Goal: Task Accomplishment & Management: Use online tool/utility

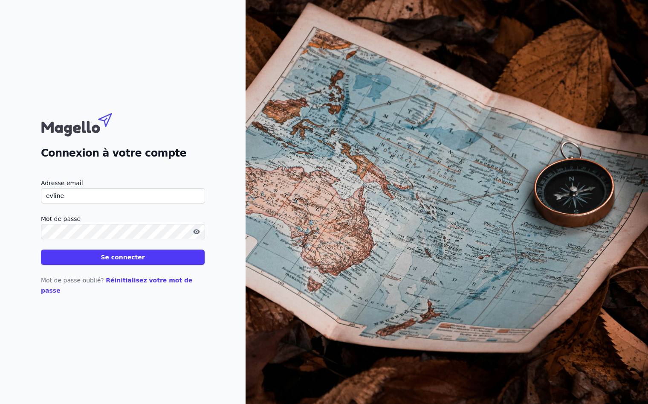
type input "[EMAIL_ADDRESS][DOMAIN_NAME]"
click at [41, 250] on button "Se connecter" at bounding box center [123, 257] width 164 height 15
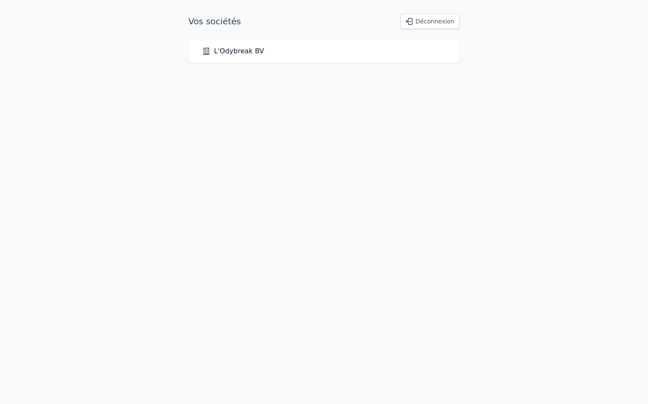
click at [296, 51] on div "L'Odybreak BV" at bounding box center [324, 51] width 244 height 10
click at [244, 52] on link "L'Odybreak BV" at bounding box center [233, 51] width 62 height 10
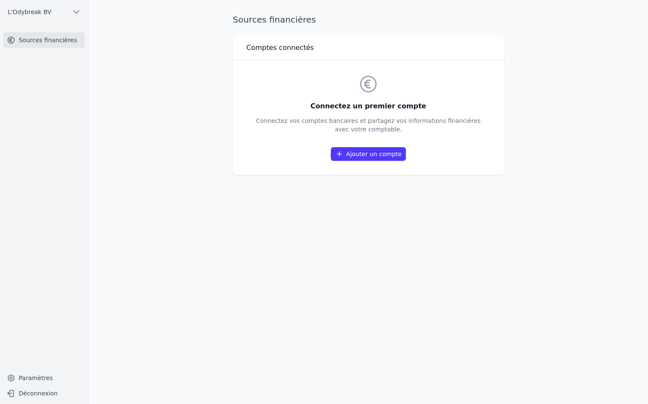
click at [358, 153] on link "Ajouter un compte" at bounding box center [368, 154] width 75 height 14
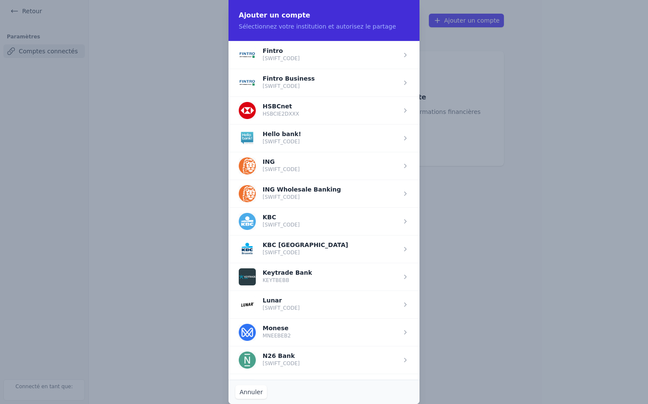
scroll to position [554, 0]
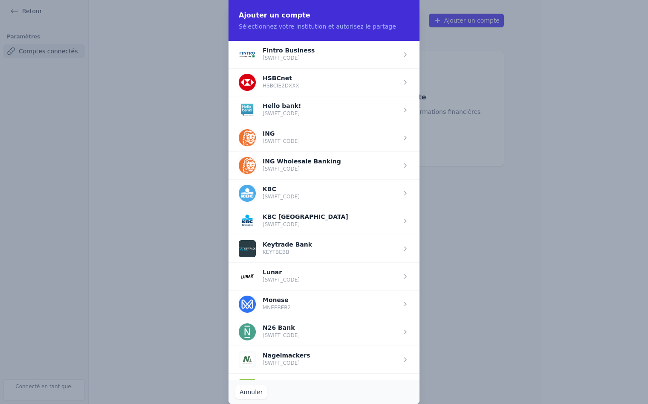
click at [292, 139] on span "button" at bounding box center [324, 138] width 191 height 28
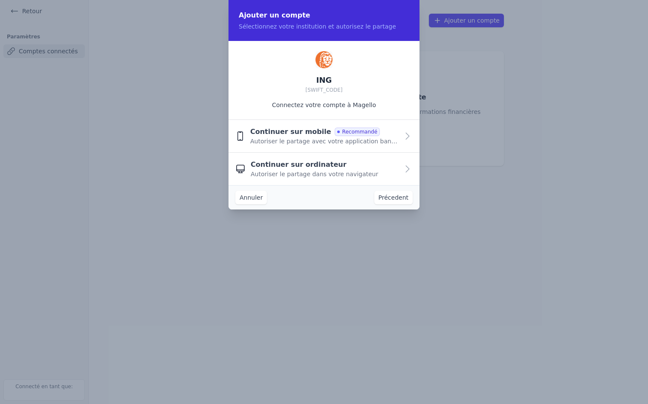
scroll to position [0, 0]
click at [306, 170] on span "Autoriser le partage dans votre navigateur" at bounding box center [315, 174] width 128 height 9
